Goal: Task Accomplishment & Management: Use online tool/utility

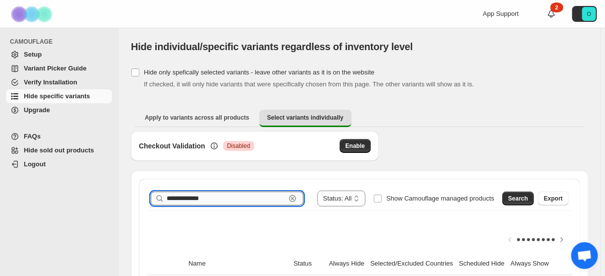
click at [225, 197] on input "**********" at bounding box center [226, 198] width 119 height 14
paste input "**********"
type input "**********"
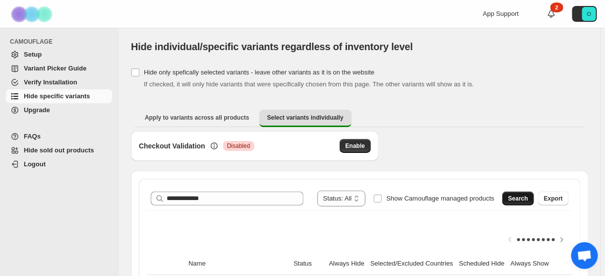
click at [528, 197] on span "Search" at bounding box center [518, 198] width 20 height 8
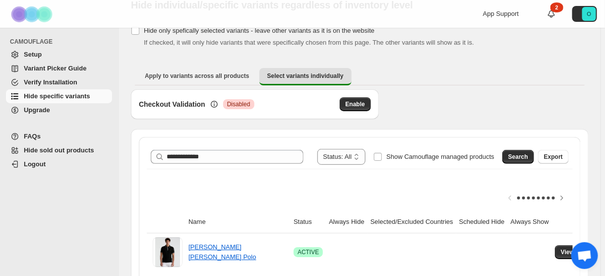
scroll to position [79, 0]
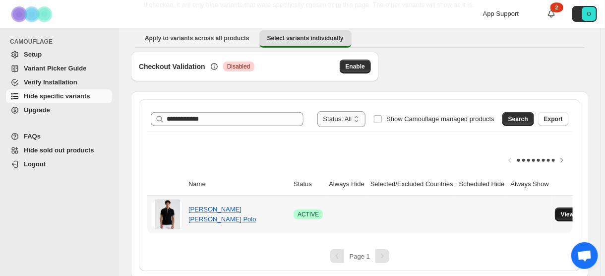
click at [566, 215] on span "View variants" at bounding box center [580, 214] width 38 height 8
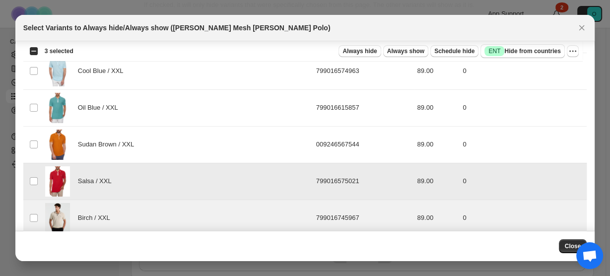
scroll to position [2894, 0]
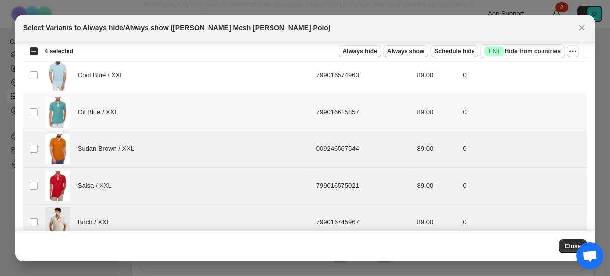
click at [32, 104] on td "Select product variant" at bounding box center [32, 112] width 19 height 37
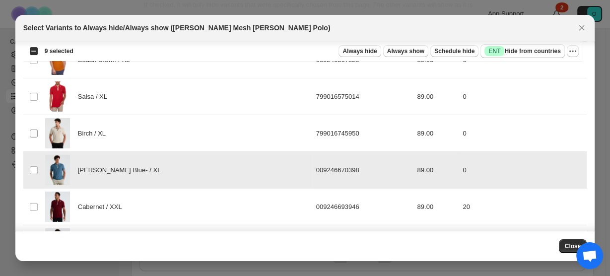
scroll to position [2458, 0]
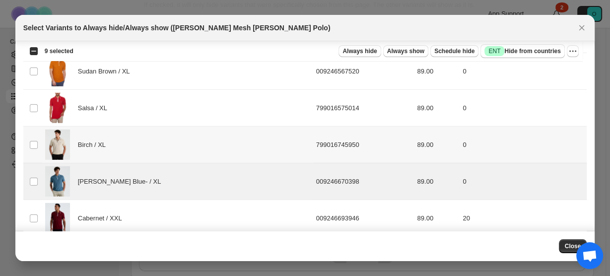
click at [29, 141] on td "Select product variant" at bounding box center [32, 144] width 19 height 37
click at [34, 104] on span ":r31:" at bounding box center [33, 108] width 9 height 9
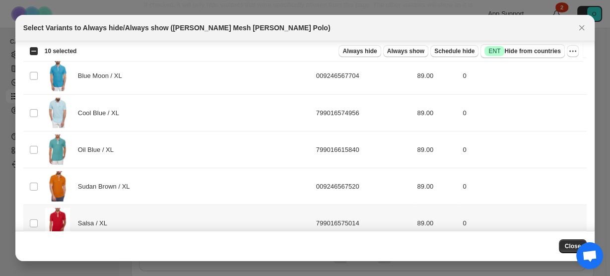
scroll to position [2339, 0]
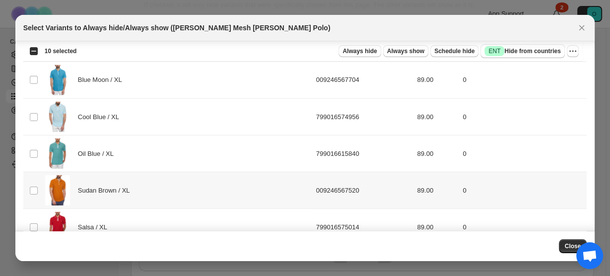
click at [32, 172] on td "Select product variant" at bounding box center [32, 190] width 19 height 37
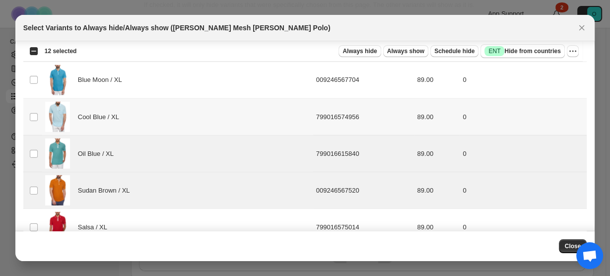
click at [31, 113] on td "Select product variant" at bounding box center [32, 117] width 19 height 37
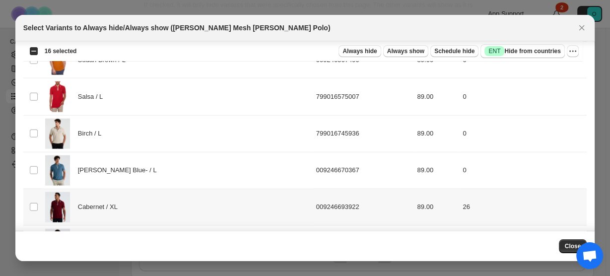
scroll to position [1942, 0]
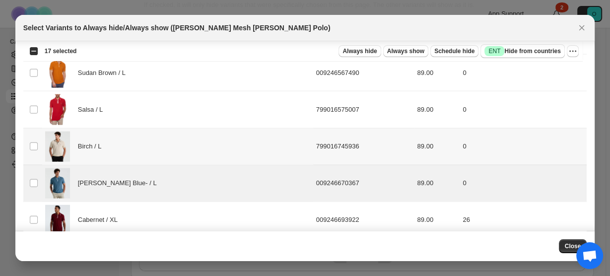
click at [36, 141] on td "Select product variant" at bounding box center [32, 146] width 19 height 37
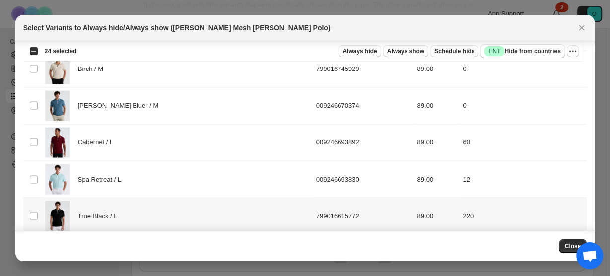
scroll to position [1426, 0]
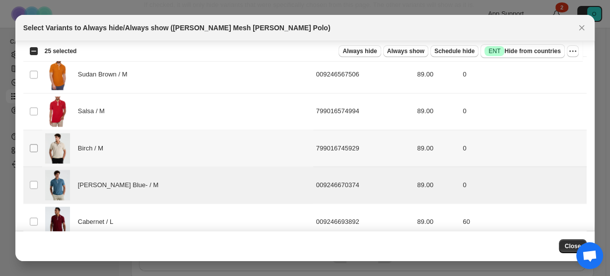
click at [35, 145] on span ":r31:" at bounding box center [33, 147] width 9 height 9
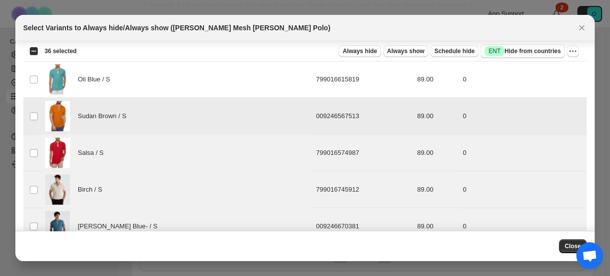
scroll to position [792, 0]
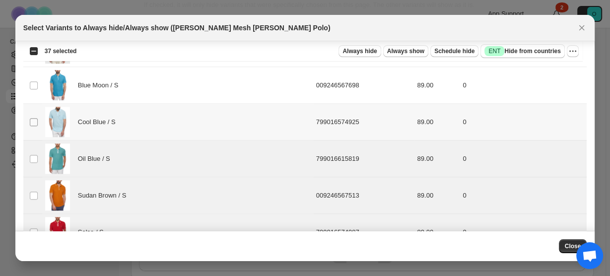
click at [33, 118] on span ":r31:" at bounding box center [33, 122] width 9 height 9
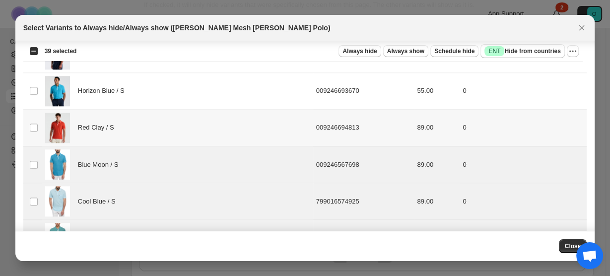
click at [27, 120] on td "Select product variant" at bounding box center [32, 127] width 19 height 37
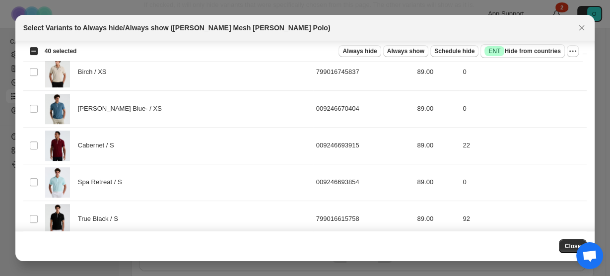
scroll to position [434, 0]
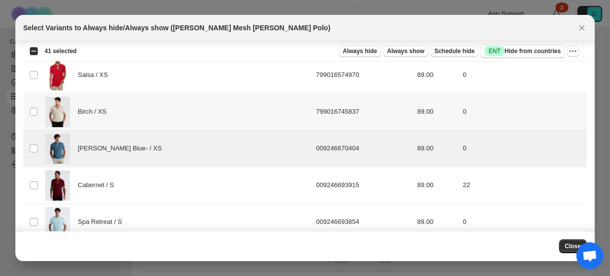
click at [35, 114] on td "Select product variant" at bounding box center [32, 111] width 19 height 37
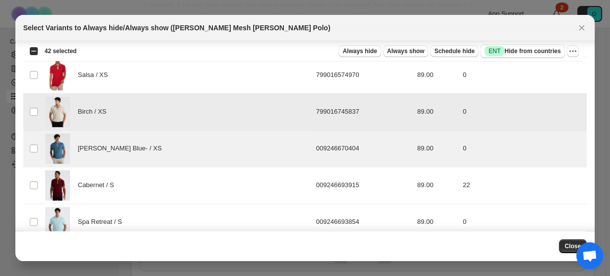
scroll to position [315, 0]
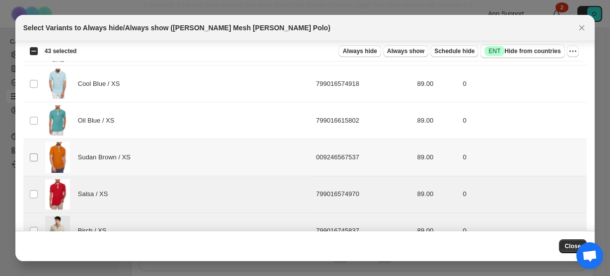
click at [37, 153] on span ":r31:" at bounding box center [33, 157] width 9 height 9
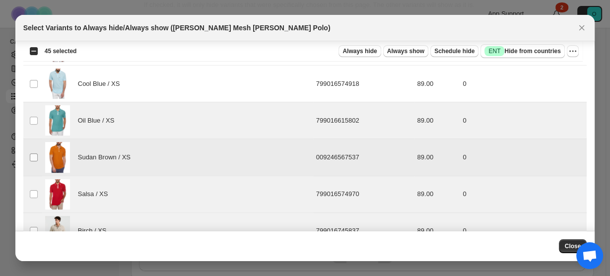
scroll to position [236, 0]
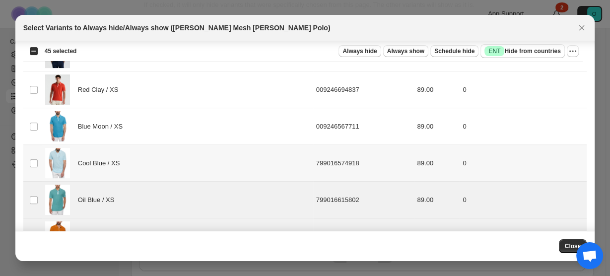
click at [36, 166] on td "Select product variant" at bounding box center [32, 163] width 19 height 37
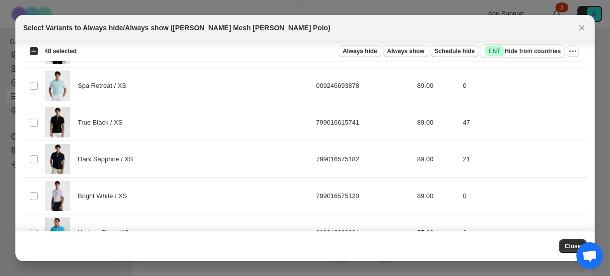
scroll to position [0, 0]
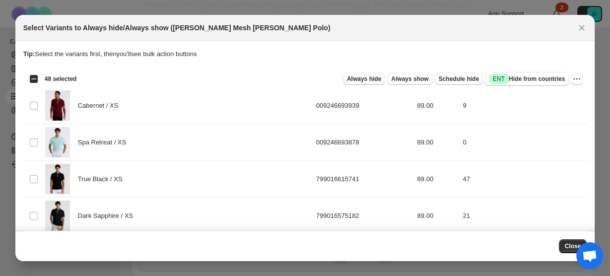
click at [370, 80] on span "Always hide" at bounding box center [364, 79] width 34 height 8
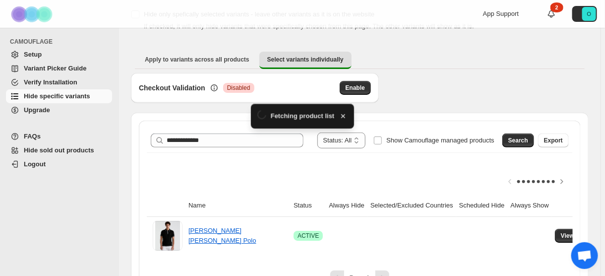
scroll to position [79, 0]
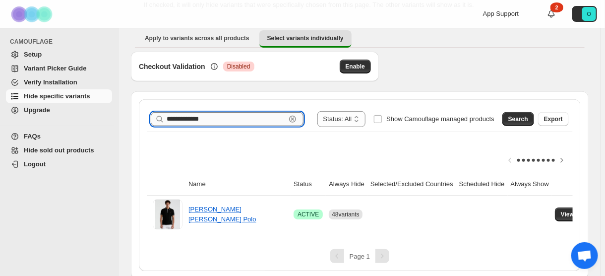
click at [197, 121] on input "**********" at bounding box center [226, 119] width 119 height 14
paste input "**********"
type input "**********"
click at [528, 118] on span "Search" at bounding box center [518, 119] width 20 height 8
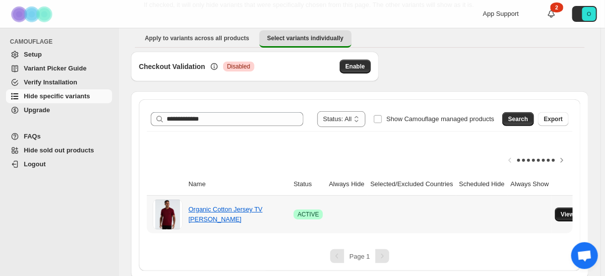
click at [555, 211] on button "View variants" at bounding box center [580, 214] width 50 height 14
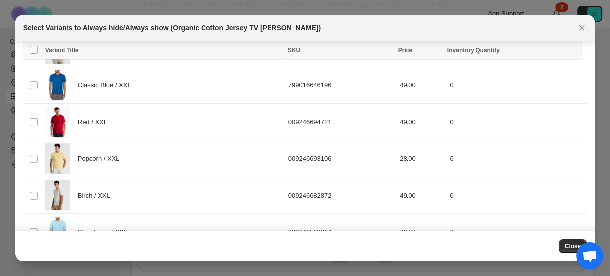
scroll to position [3372, 0]
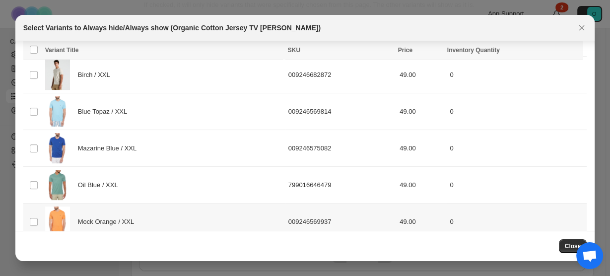
click at [27, 203] on td "Select product variant" at bounding box center [32, 221] width 19 height 37
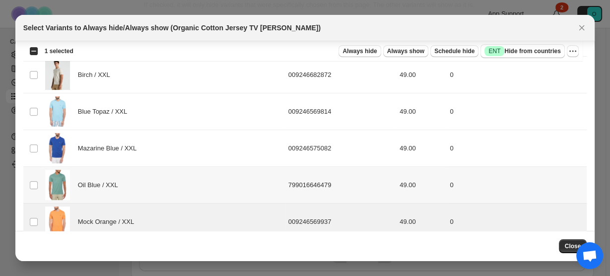
click at [28, 167] on td "Select product variant" at bounding box center [32, 185] width 19 height 37
click at [36, 138] on td "Select product variant" at bounding box center [32, 148] width 19 height 37
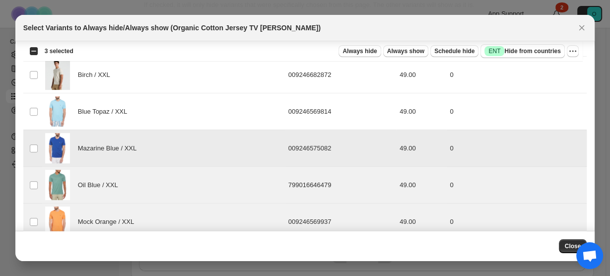
scroll to position [3293, 0]
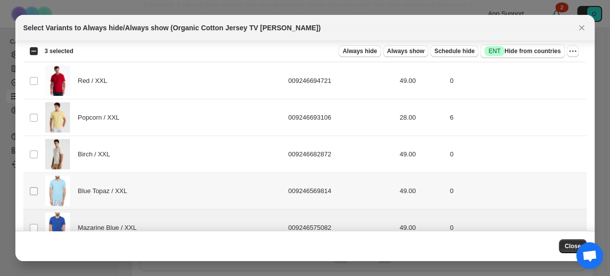
click at [29, 186] on span ":r67:" at bounding box center [33, 190] width 9 height 9
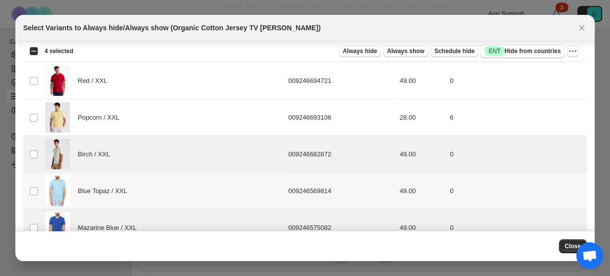
click at [35, 179] on td "Select product variant" at bounding box center [32, 191] width 19 height 37
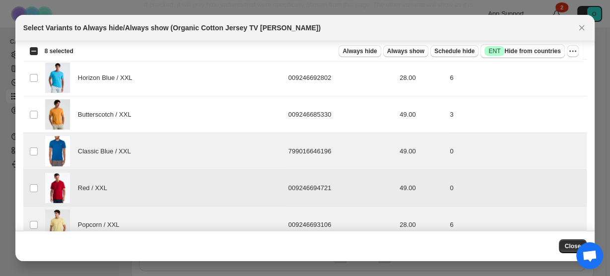
scroll to position [3174, 0]
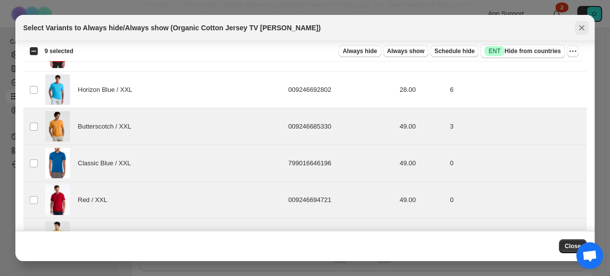
click at [579, 24] on icon "Close" at bounding box center [581, 28] width 10 height 10
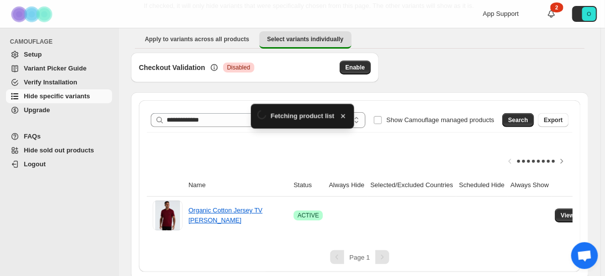
scroll to position [79, 0]
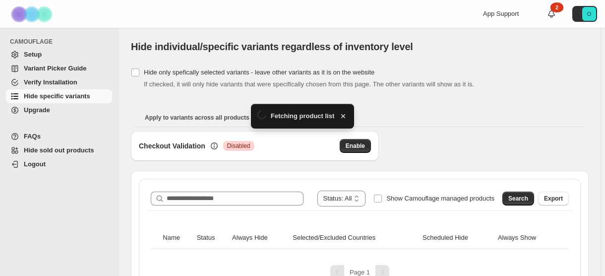
scroll to position [0, 0]
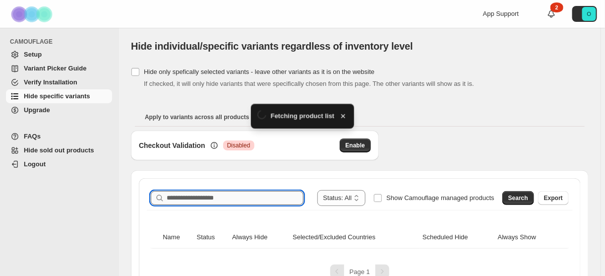
click at [238, 196] on input "Search product name" at bounding box center [235, 198] width 137 height 14
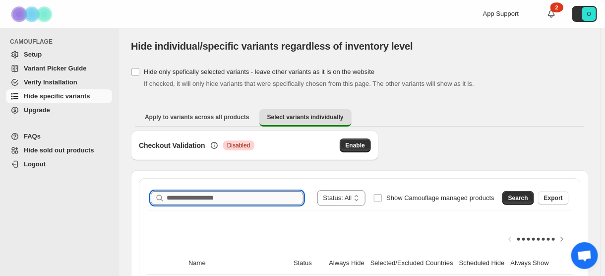
paste input "**********"
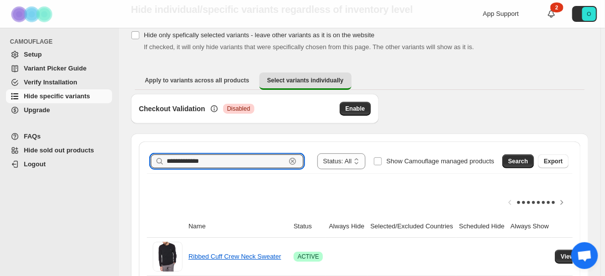
scroll to position [80, 0]
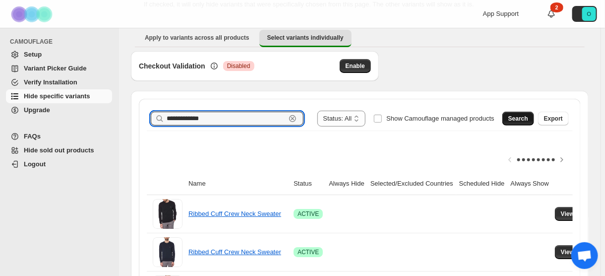
type input "**********"
click at [523, 120] on span "Search" at bounding box center [518, 119] width 20 height 8
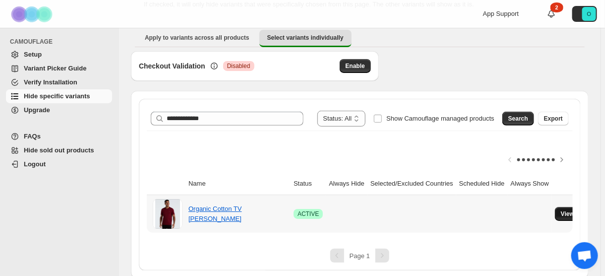
click at [557, 207] on button "View variants" at bounding box center [580, 214] width 50 height 14
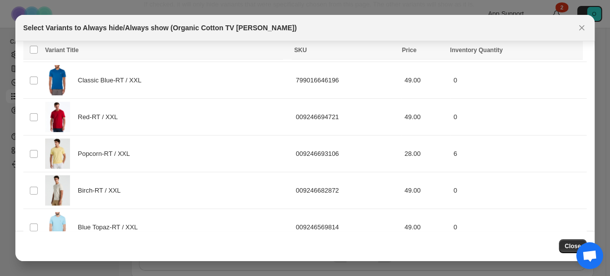
scroll to position [3372, 0]
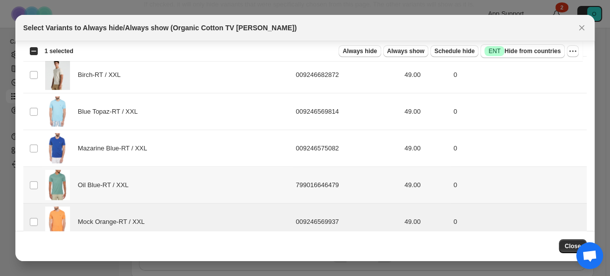
click at [35, 174] on td "Select product variant" at bounding box center [32, 185] width 19 height 37
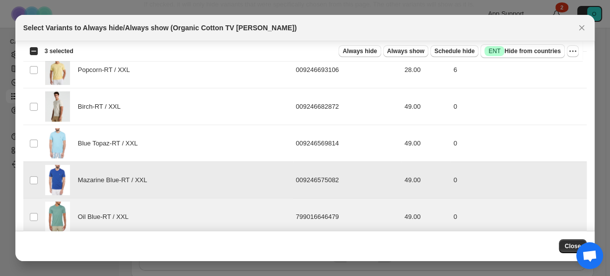
scroll to position [3333, 0]
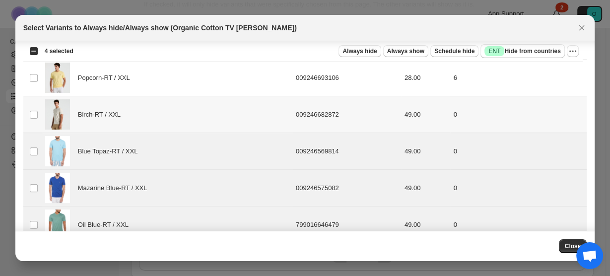
click at [39, 97] on td "Select product variant" at bounding box center [32, 114] width 19 height 37
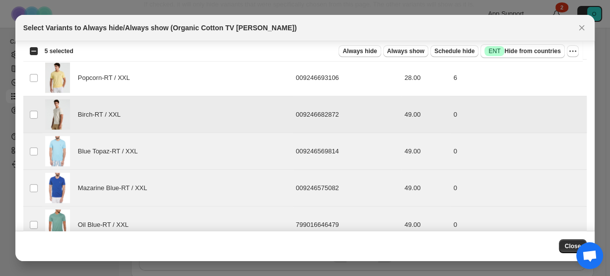
scroll to position [3253, 0]
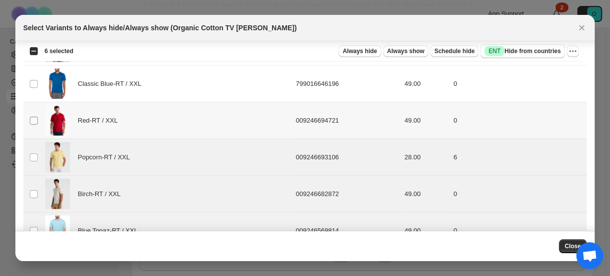
click at [38, 116] on span ":r7:" at bounding box center [33, 120] width 9 height 9
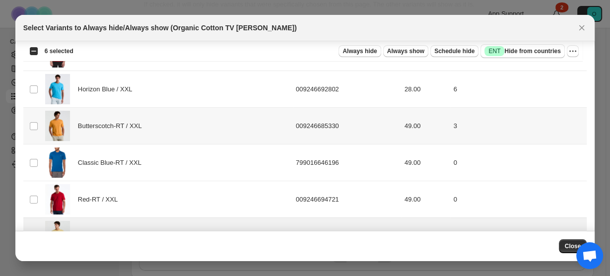
scroll to position [3174, 0]
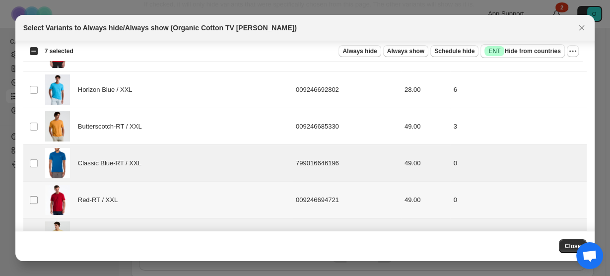
click at [29, 195] on span ":r7:" at bounding box center [33, 199] width 9 height 9
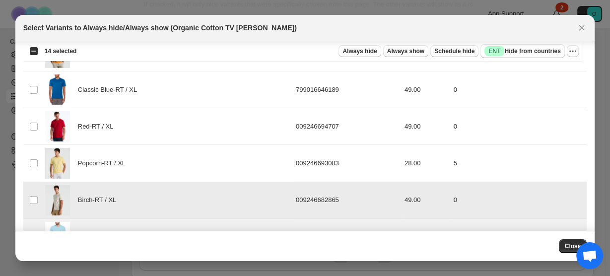
scroll to position [2658, 0]
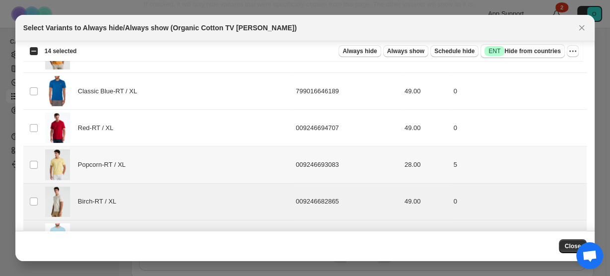
click at [34, 146] on td "Select product variant" at bounding box center [32, 164] width 19 height 37
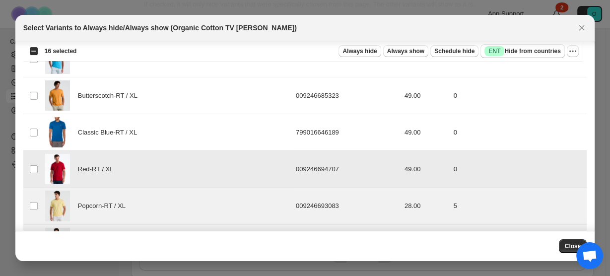
scroll to position [2579, 0]
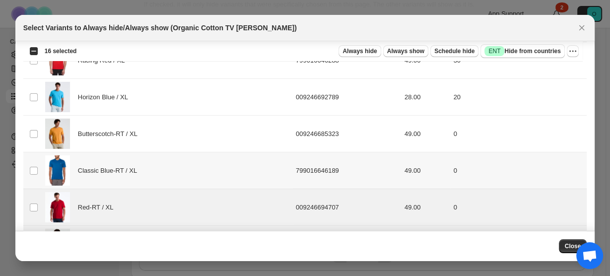
click at [30, 152] on td "Select product variant" at bounding box center [32, 170] width 19 height 37
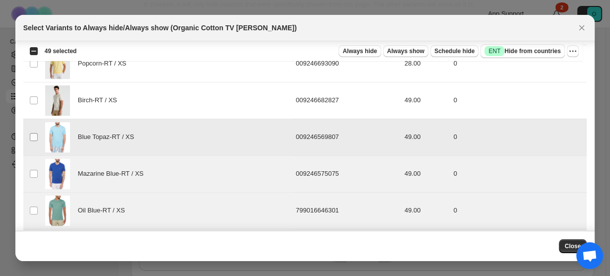
scroll to position [357, 0]
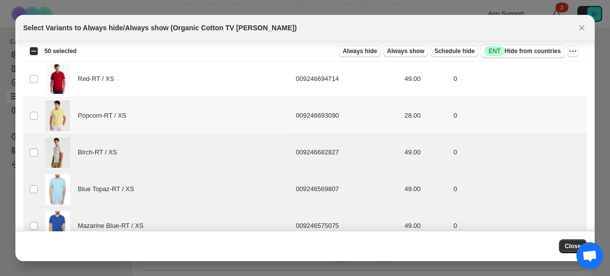
click at [38, 113] on td "Select product variant" at bounding box center [32, 115] width 19 height 37
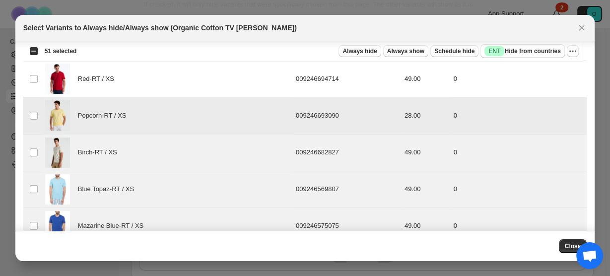
scroll to position [278, 0]
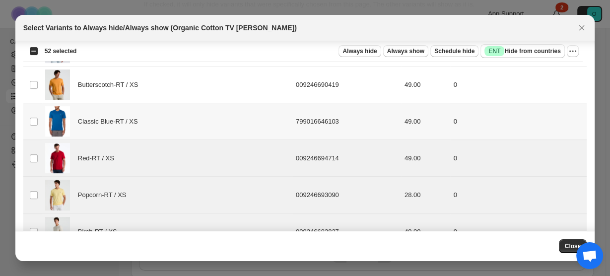
click at [35, 126] on td "Select product variant" at bounding box center [32, 121] width 19 height 37
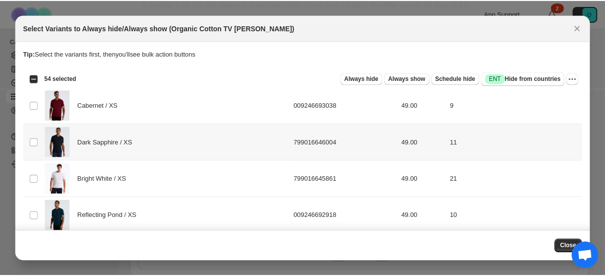
scroll to position [0, 0]
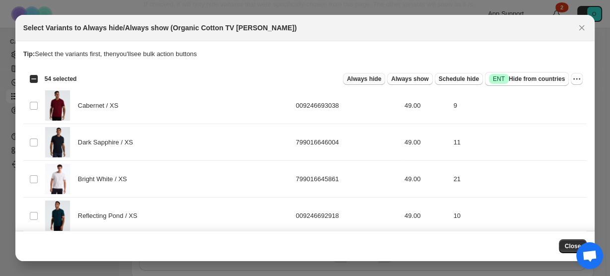
click at [376, 80] on span "Always hide" at bounding box center [364, 79] width 34 height 8
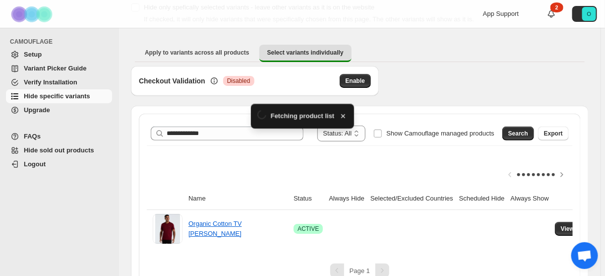
scroll to position [80, 0]
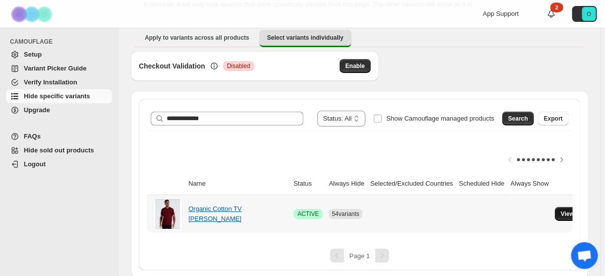
click at [561, 214] on span "View variants" at bounding box center [580, 214] width 38 height 8
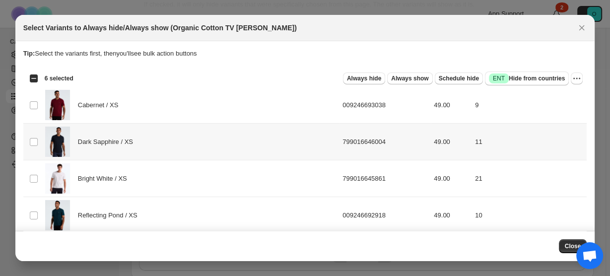
scroll to position [0, 0]
click at [400, 76] on span "Always show" at bounding box center [409, 79] width 37 height 8
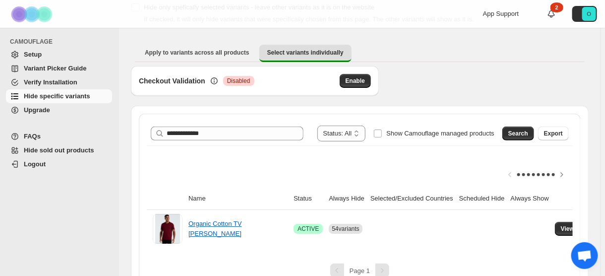
scroll to position [80, 0]
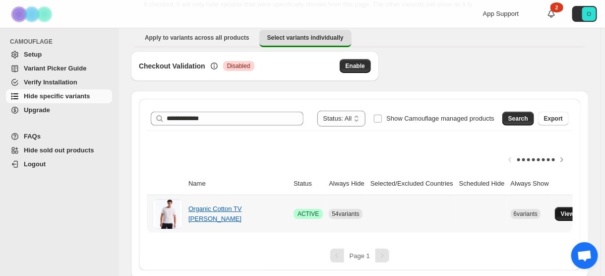
click at [572, 212] on span "View variants" at bounding box center [580, 214] width 38 height 8
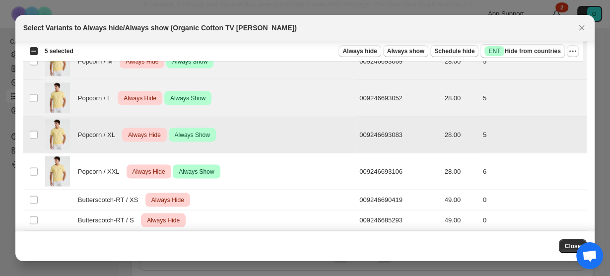
scroll to position [1666, 0]
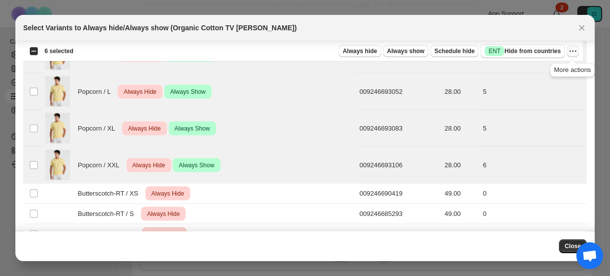
click at [571, 53] on icon "More actions" at bounding box center [572, 51] width 10 height 10
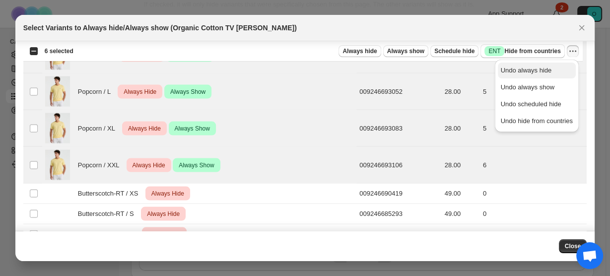
click at [553, 69] on span "Undo always hide" at bounding box center [536, 70] width 72 height 10
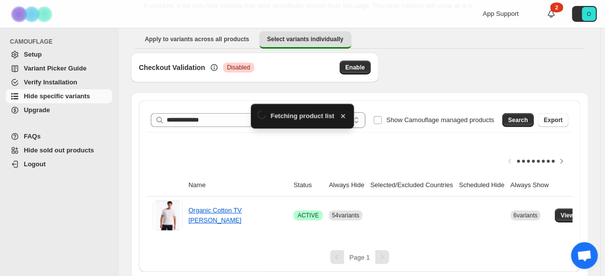
scroll to position [80, 0]
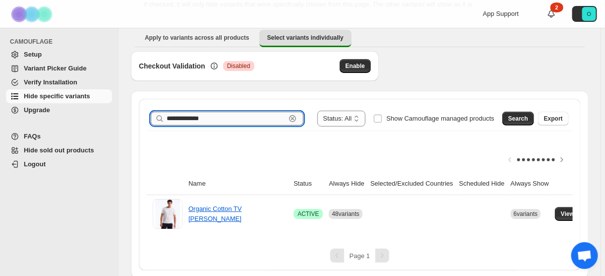
click at [273, 115] on input "**********" at bounding box center [226, 119] width 119 height 14
click at [275, 121] on input "Search product name" at bounding box center [235, 119] width 137 height 14
paste input "**********"
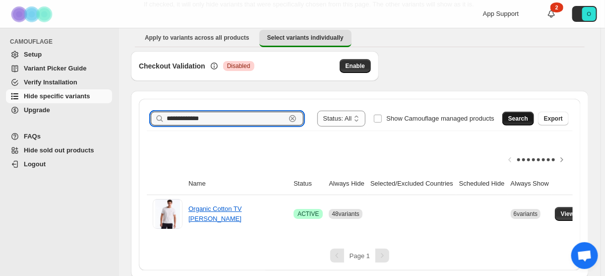
type input "**********"
click at [534, 119] on button "Search" at bounding box center [518, 119] width 32 height 14
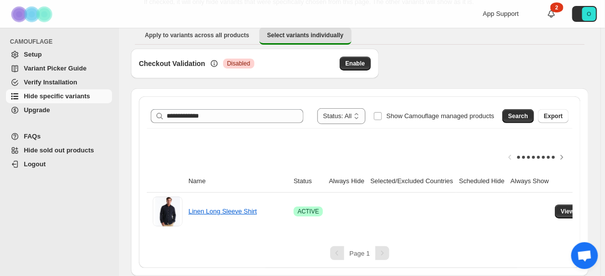
scroll to position [87, 0]
click at [561, 207] on span "View variants" at bounding box center [580, 211] width 38 height 8
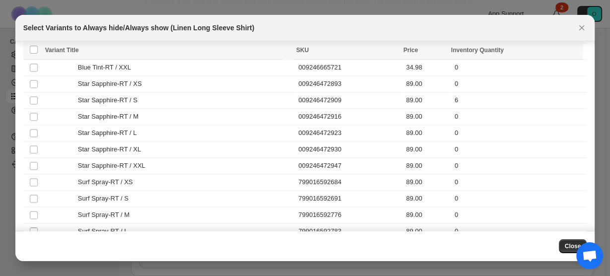
scroll to position [1226, 0]
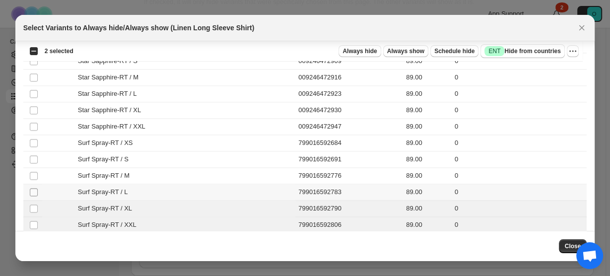
click at [34, 187] on span ":rar:" at bounding box center [33, 191] width 9 height 9
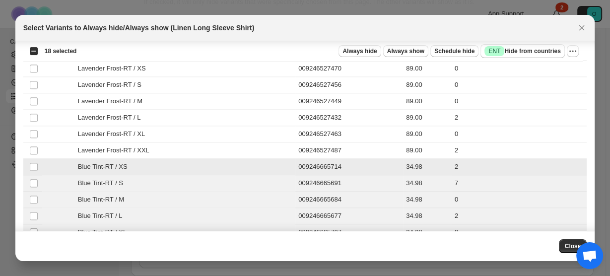
scroll to position [988, 0]
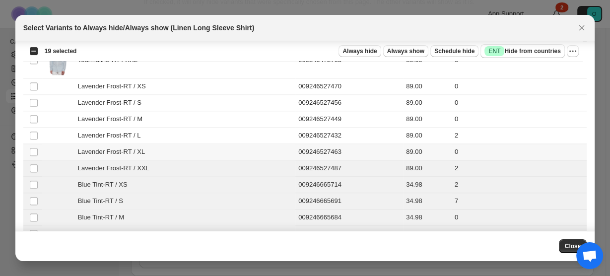
click at [35, 144] on td "Select product variant" at bounding box center [32, 152] width 19 height 16
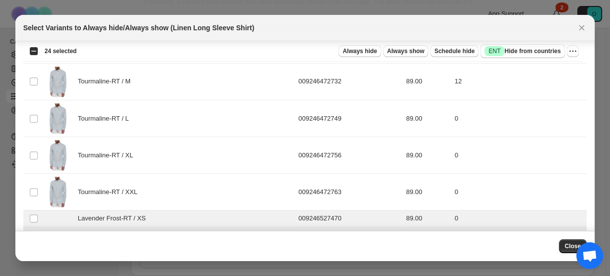
scroll to position [869, 0]
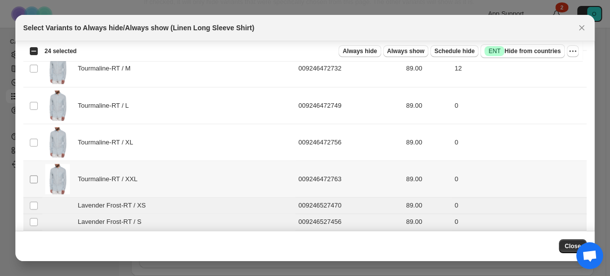
click at [29, 175] on span ":rar:" at bounding box center [33, 179] width 9 height 9
click at [36, 131] on td "Select product variant" at bounding box center [32, 142] width 19 height 37
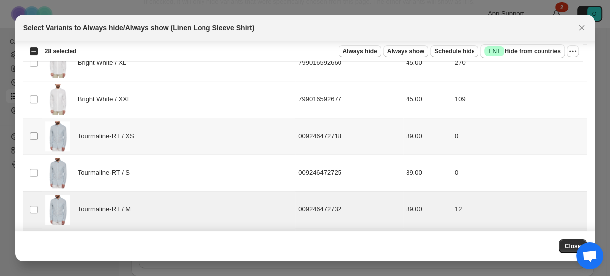
scroll to position [711, 0]
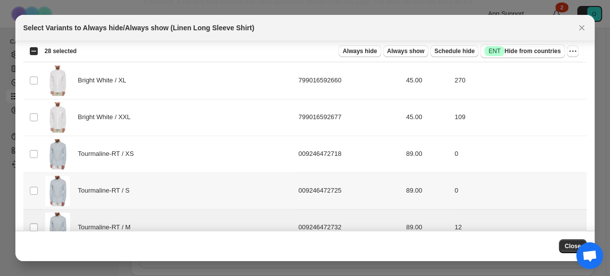
click at [35, 179] on td "Select product variant" at bounding box center [32, 190] width 19 height 37
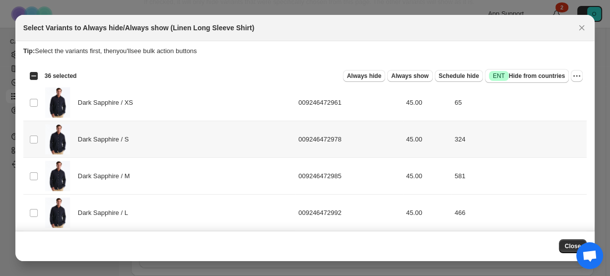
scroll to position [0, 0]
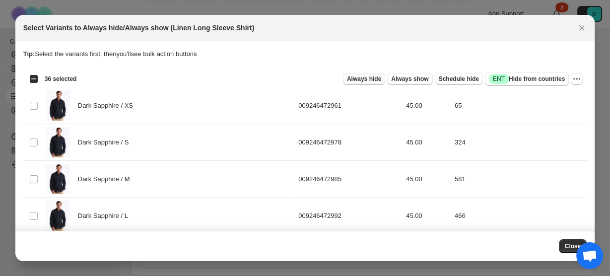
click at [377, 80] on span "Always hide" at bounding box center [364, 79] width 34 height 8
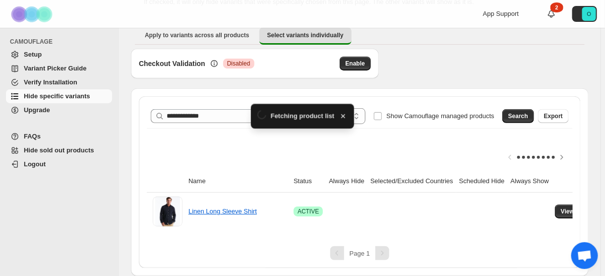
scroll to position [87, 0]
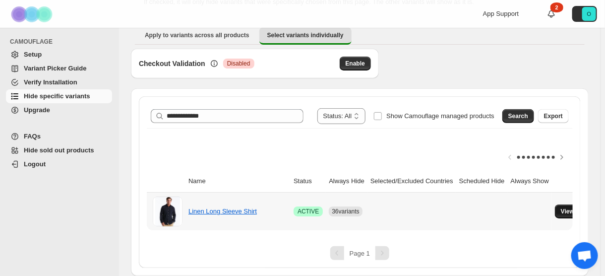
click at [561, 207] on span "View variants" at bounding box center [580, 211] width 38 height 8
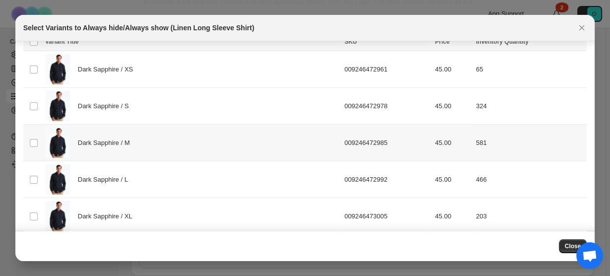
scroll to position [0, 0]
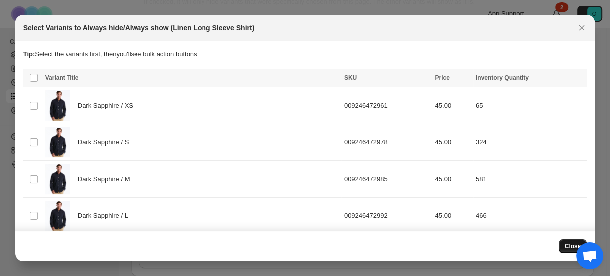
click at [561, 245] on button "Close" at bounding box center [572, 246] width 28 height 14
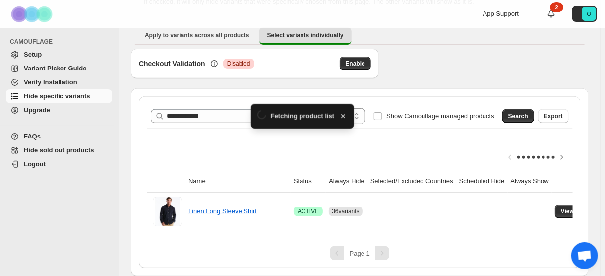
scroll to position [87, 0]
